Goal: Information Seeking & Learning: Learn about a topic

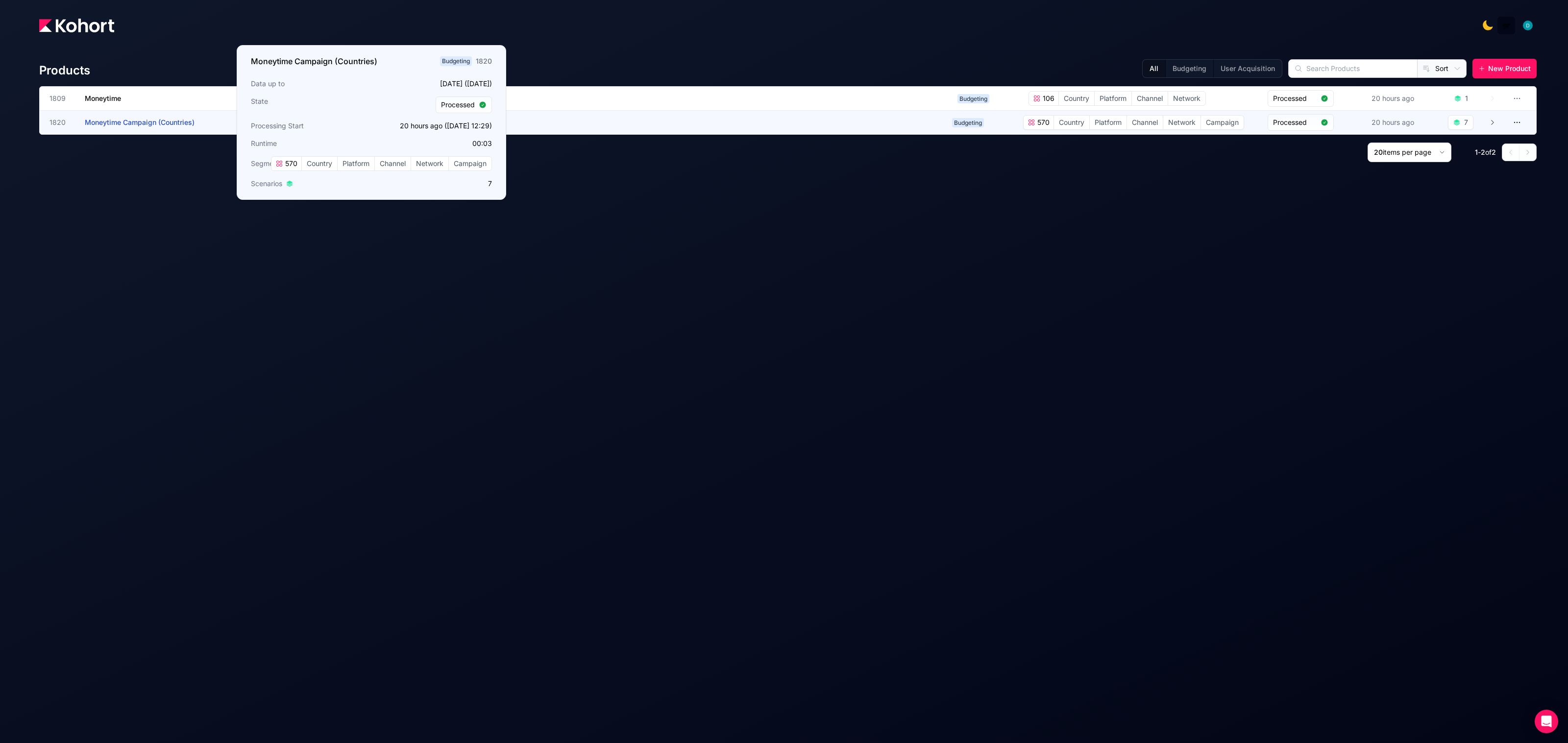
click at [116, 124] on span "Moneytime Campaign (Countries)" at bounding box center [139, 122] width 110 height 9
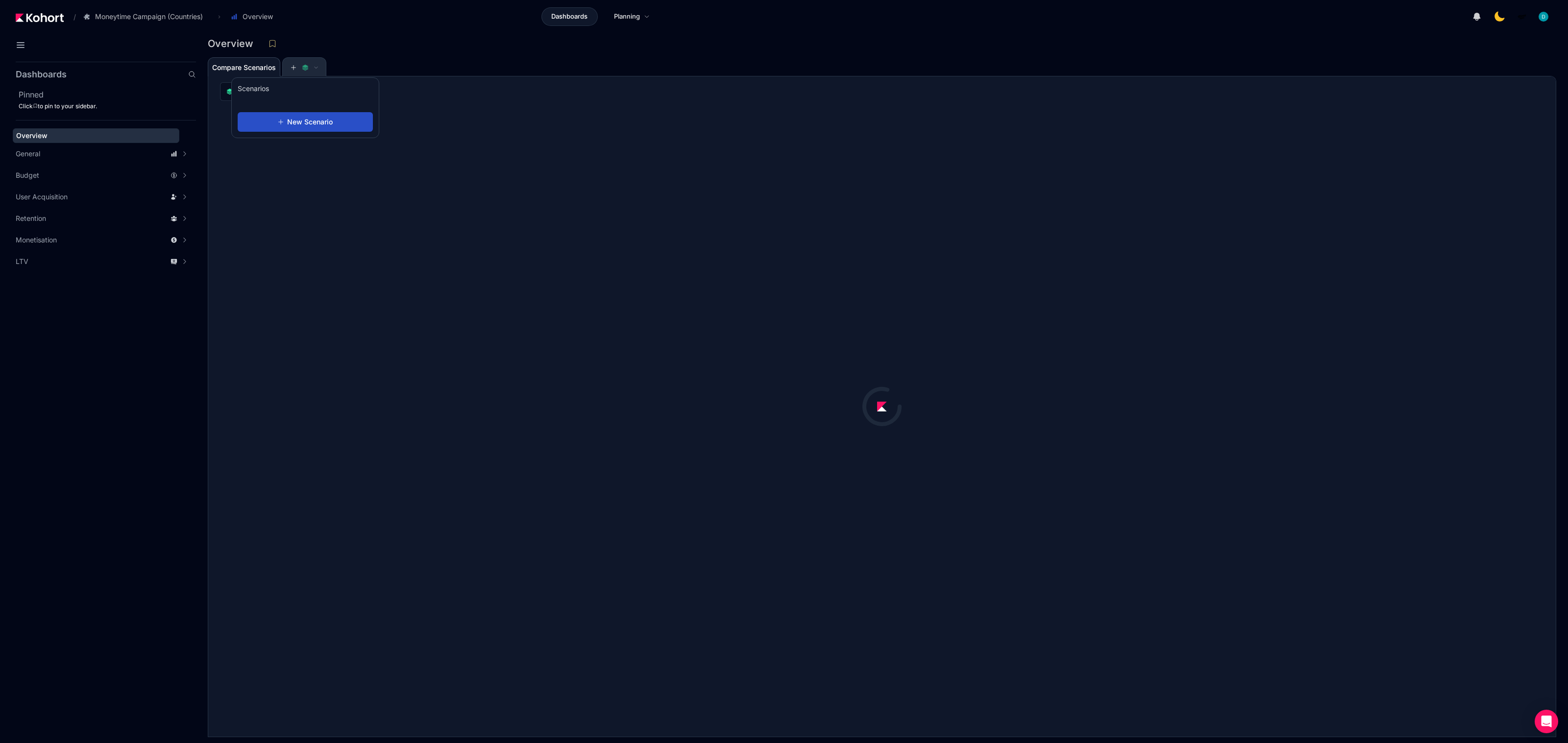
click at [308, 69] on icon at bounding box center [305, 67] width 7 height 7
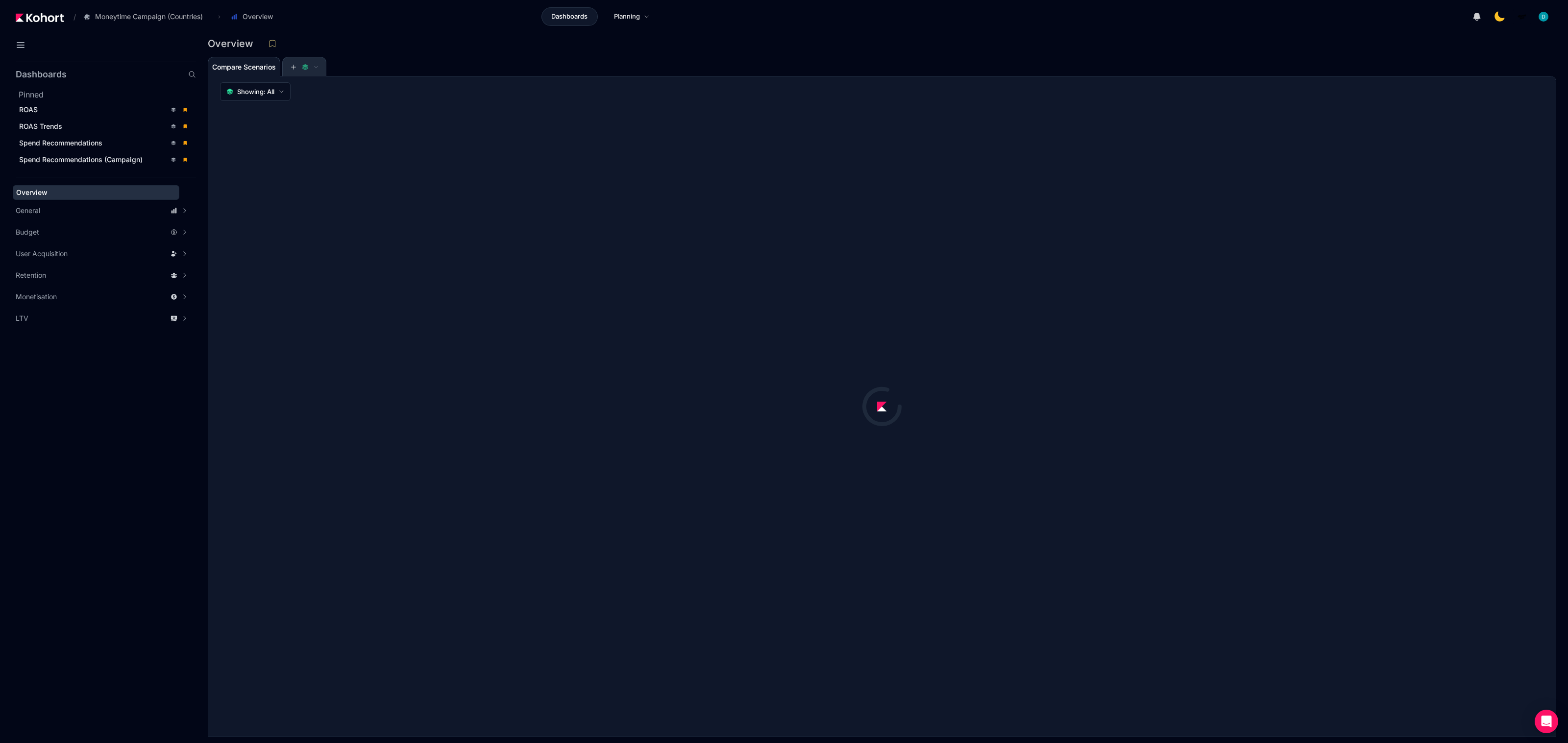
click at [308, 69] on icon at bounding box center [305, 67] width 7 height 7
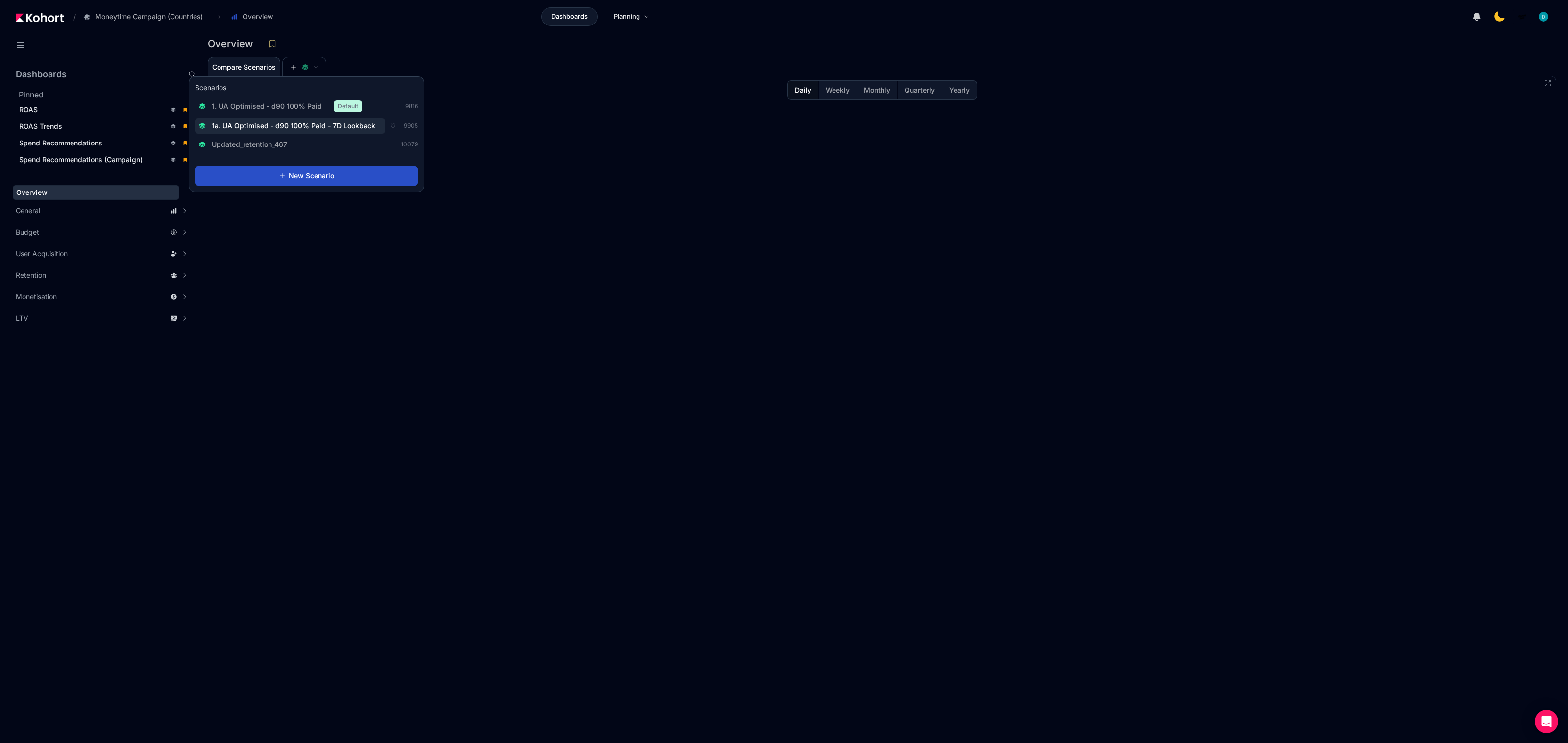
drag, startPoint x: 289, startPoint y: 109, endPoint x: 228, endPoint y: 105, distance: 61.1
click at [289, 109] on span "1. UA Optimised - d90 100% Paid" at bounding box center [267, 106] width 110 height 10
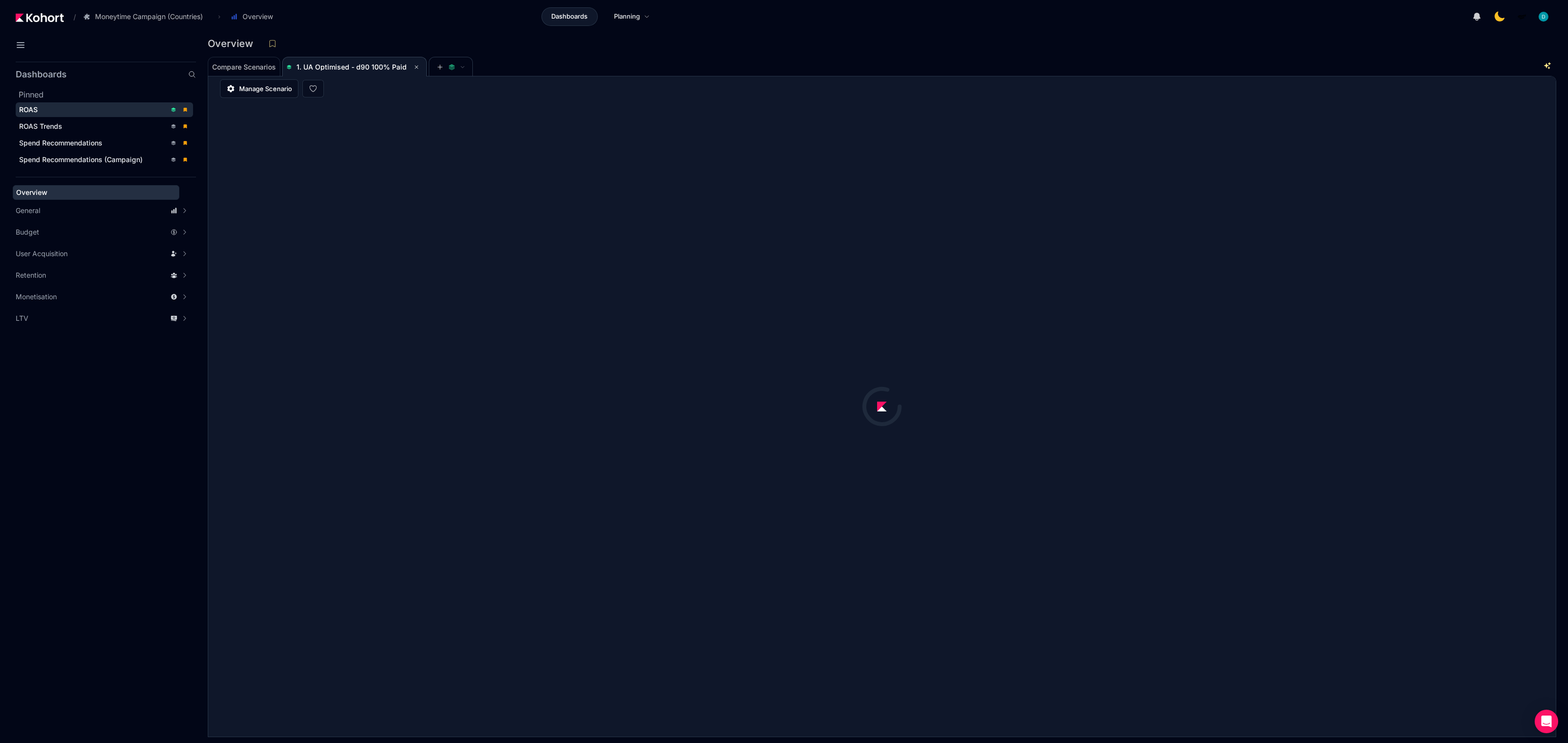
click at [40, 111] on div "ROAS" at bounding box center [93, 110] width 147 height 10
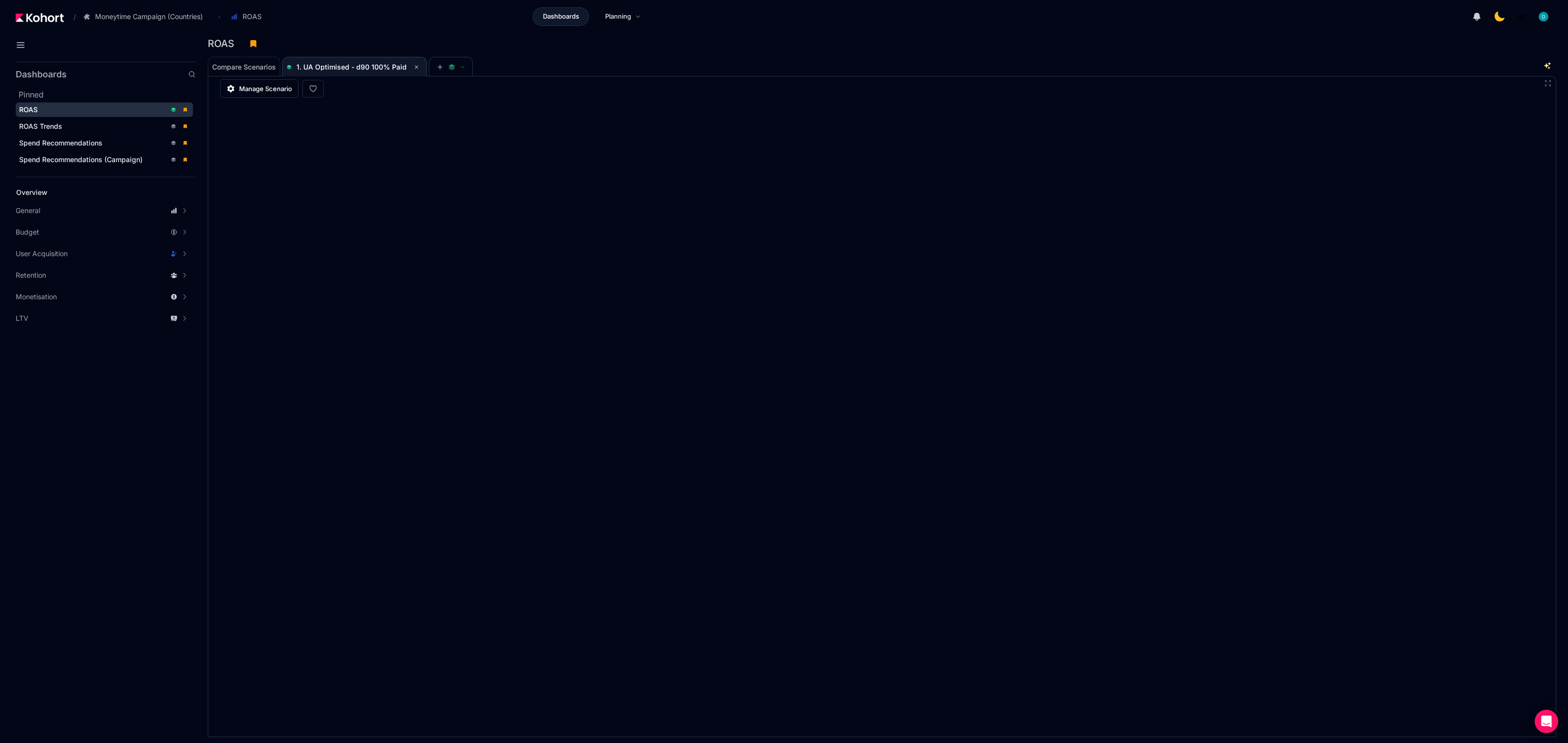
click at [80, 109] on div "ROAS" at bounding box center [93, 110] width 147 height 10
click at [65, 140] on span "Spend Recommendations" at bounding box center [60, 143] width 83 height 9
click at [46, 112] on div "ROAS" at bounding box center [93, 110] width 147 height 10
